Goal: Task Accomplishment & Management: Use online tool/utility

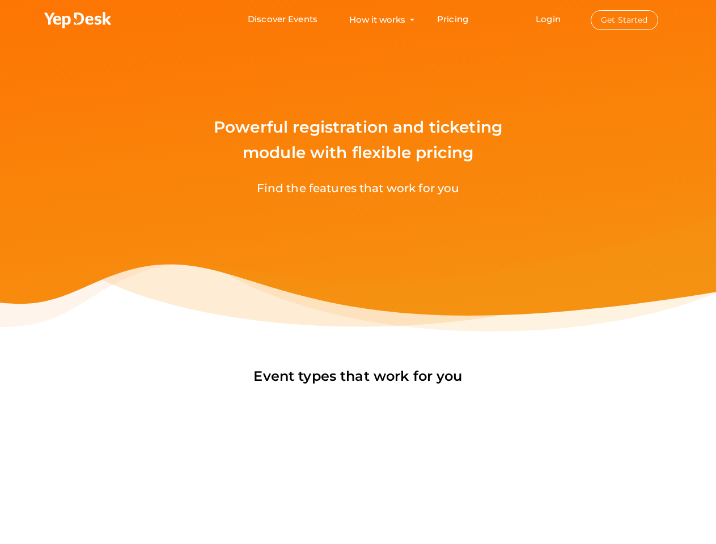
click at [358, 272] on div "Powerful registration and ticketing module with flexible pricing Find the featu…" at bounding box center [358, 166] width 716 height 332
click at [78, 20] on use at bounding box center [77, 20] width 67 height 16
click at [549, 19] on link "Login" at bounding box center [548, 19] width 25 height 11
click at [624, 20] on button "Get Started" at bounding box center [624, 20] width 67 height 20
